Goal: Find specific page/section: Find specific page/section

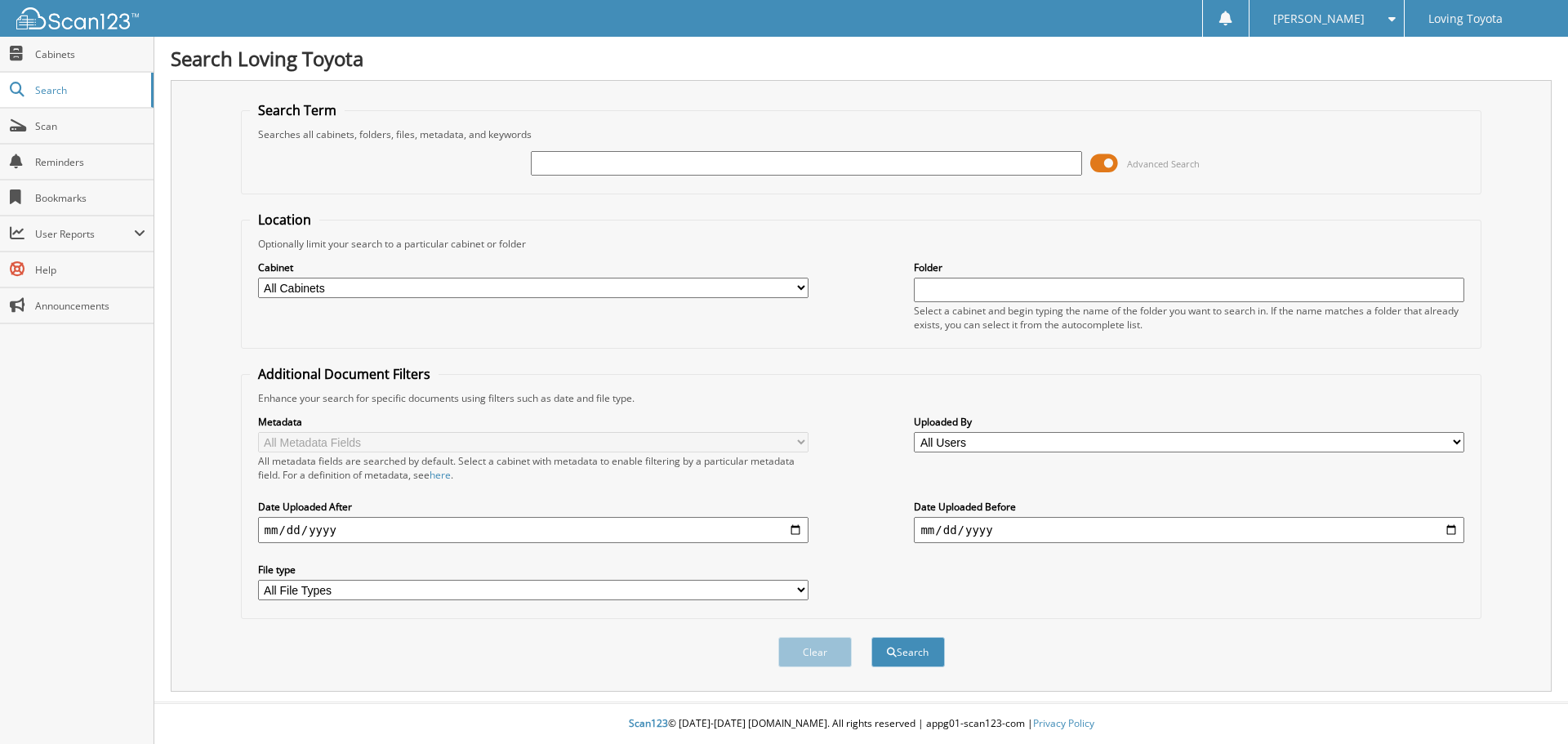
click at [565, 173] on input "text" at bounding box center [806, 163] width 551 height 25
type input "367751"
click at [871, 637] on button "Search" at bounding box center [908, 652] width 73 height 30
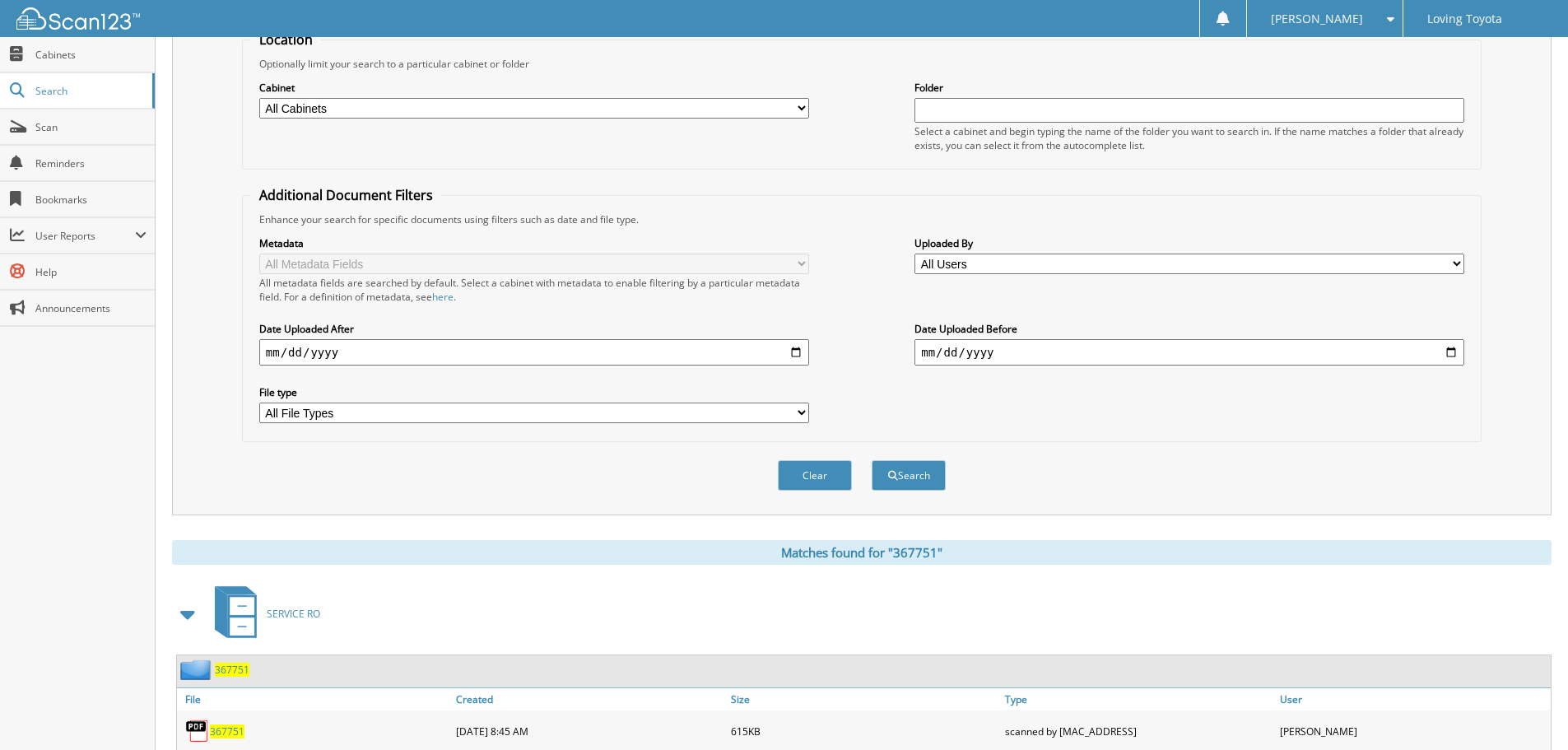
scroll to position [235, 0]
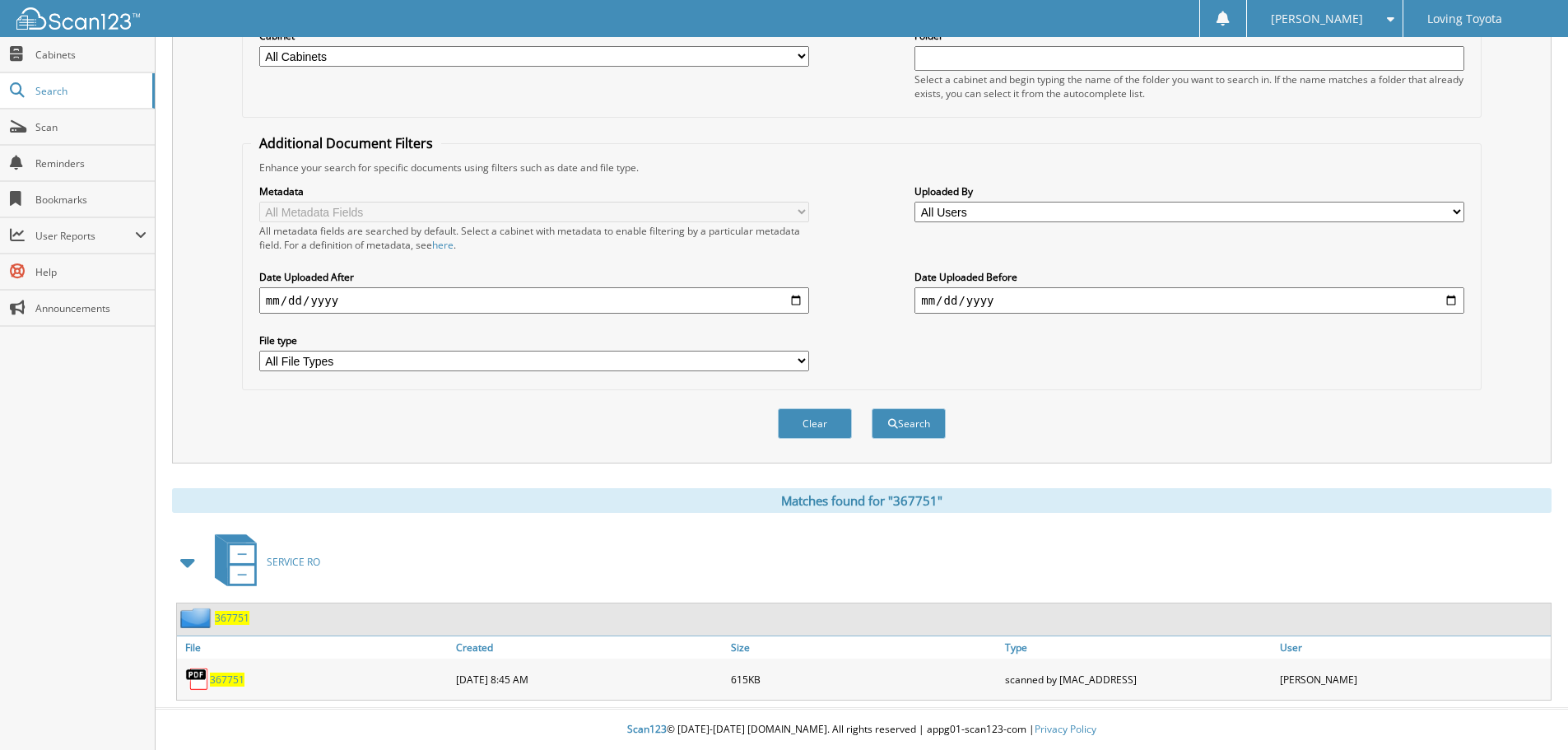
click at [212, 678] on span "367751" at bounding box center [227, 680] width 35 height 14
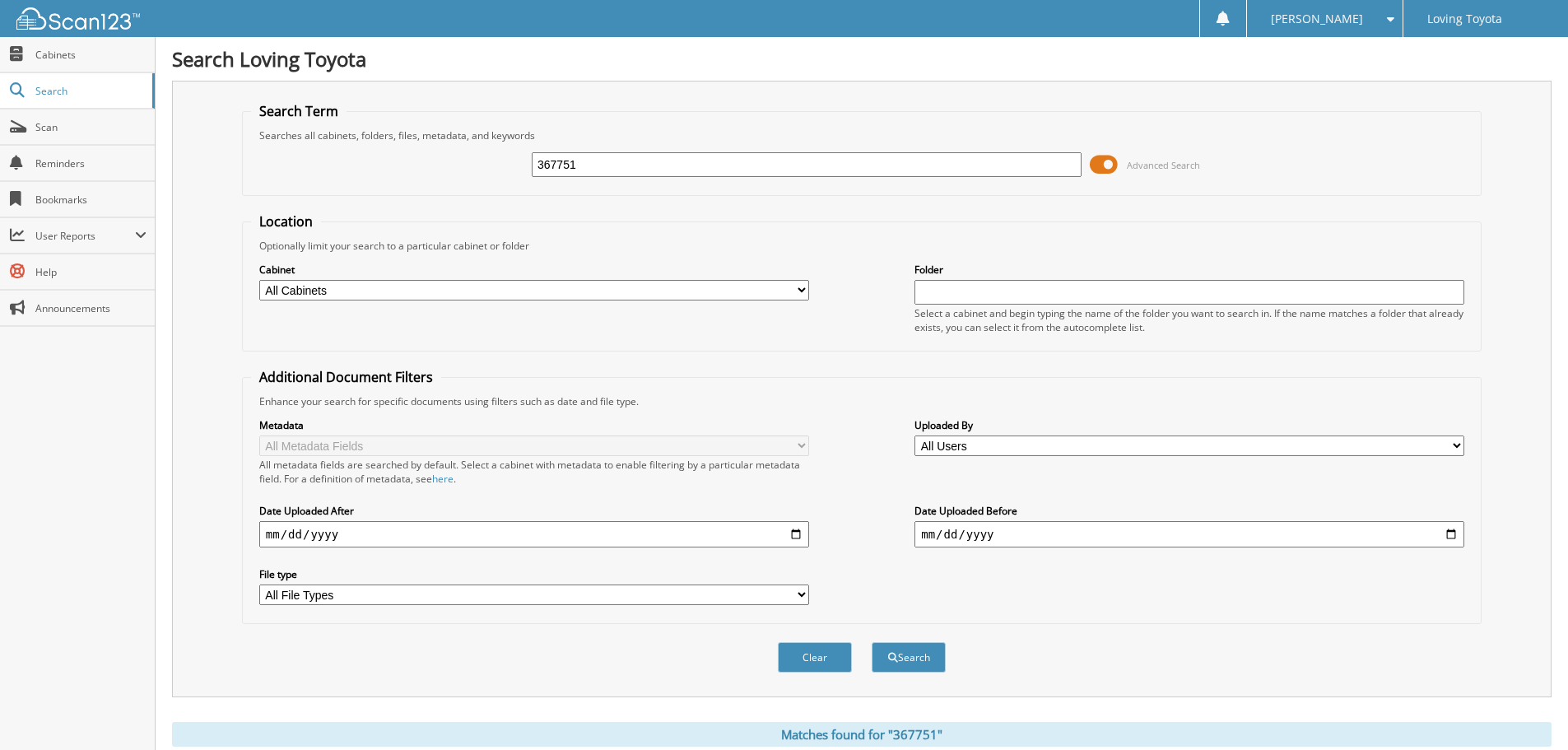
drag, startPoint x: 644, startPoint y: 168, endPoint x: 341, endPoint y: 189, distance: 303.6
click at [341, 189] on fieldset "Search Term Searches all cabinets, folders, files, metadata, and keywords 36775…" at bounding box center [862, 149] width 1240 height 94
type input "368366"
click at [872, 642] on button "Search" at bounding box center [909, 657] width 74 height 30
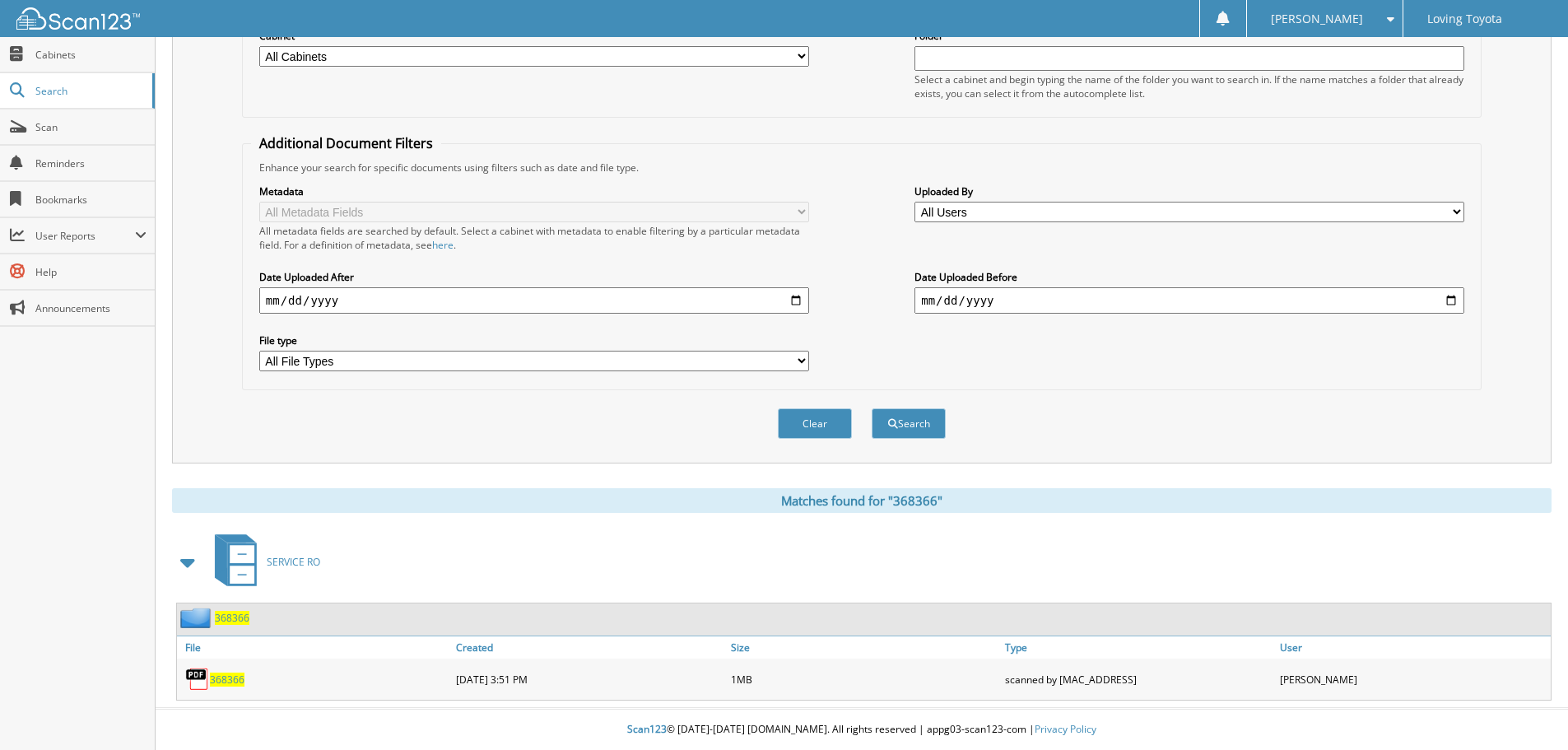
click at [233, 679] on span "368366" at bounding box center [227, 680] width 35 height 14
